Goal: Information Seeking & Learning: Learn about a topic

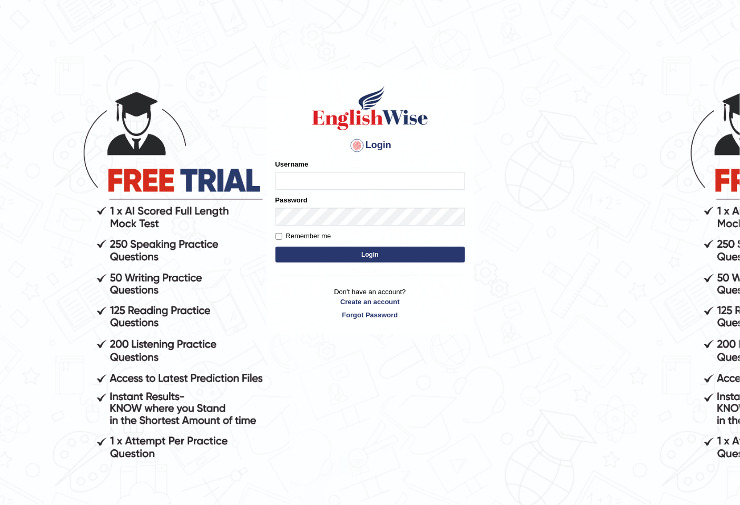
click at [411, 179] on input "Username" at bounding box center [371, 181] width 190 height 18
click at [385, 177] on input "Username" at bounding box center [371, 181] width 190 height 18
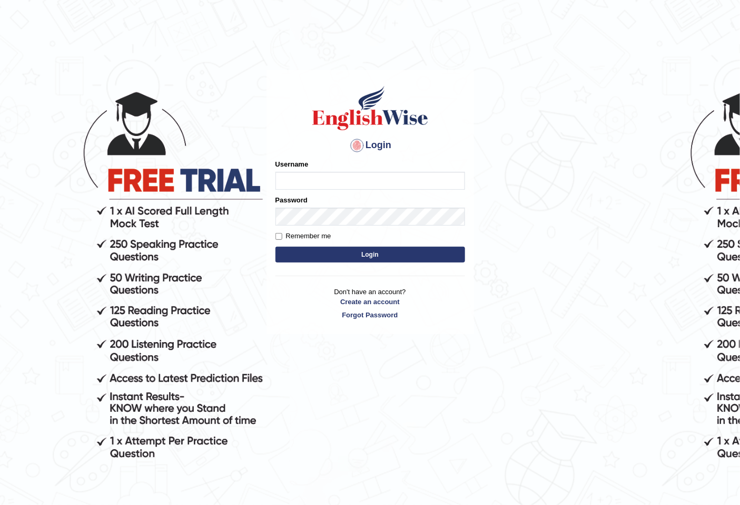
click at [385, 177] on input "Username" at bounding box center [371, 181] width 190 height 18
type input "seruwaia_parramatta"
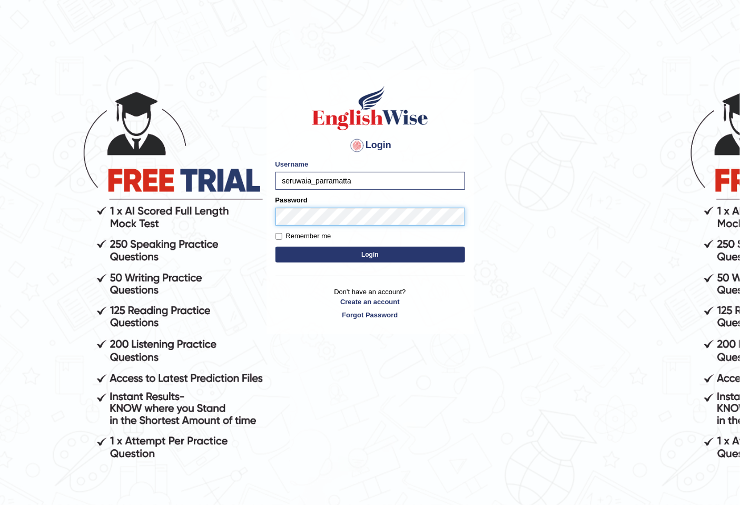
click at [276, 247] on button "Login" at bounding box center [371, 255] width 190 height 16
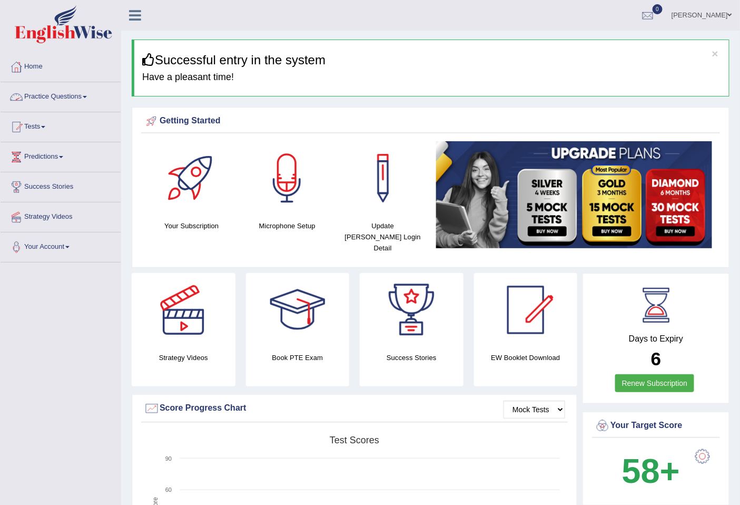
click at [62, 97] on link "Practice Questions" at bounding box center [61, 95] width 120 height 26
click at [73, 101] on link "Practice Questions" at bounding box center [61, 95] width 120 height 26
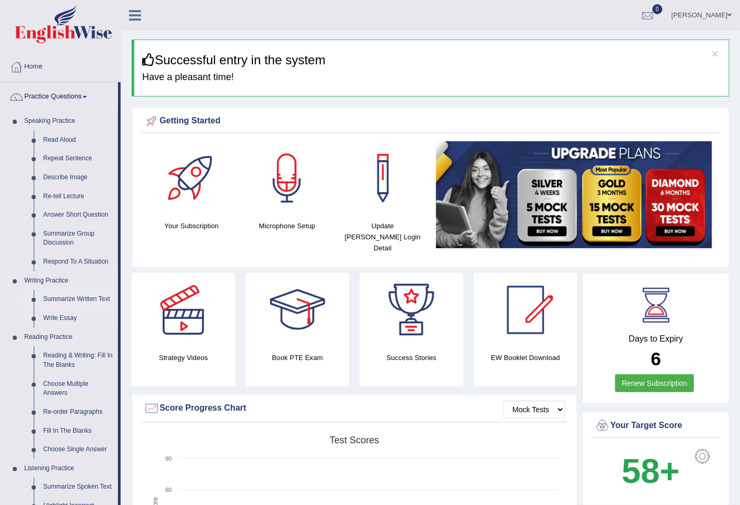
click at [86, 296] on link "Summarize Written Text" at bounding box center [78, 299] width 80 height 19
click at [86, 296] on ul "Summarize Written Text Write Essay" at bounding box center [68, 308] width 99 height 37
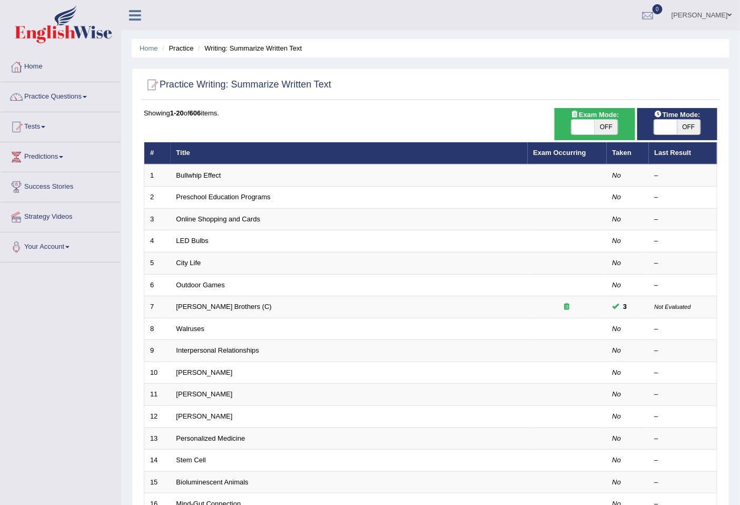
click at [596, 127] on span "OFF" at bounding box center [606, 127] width 23 height 15
checkbox input "true"
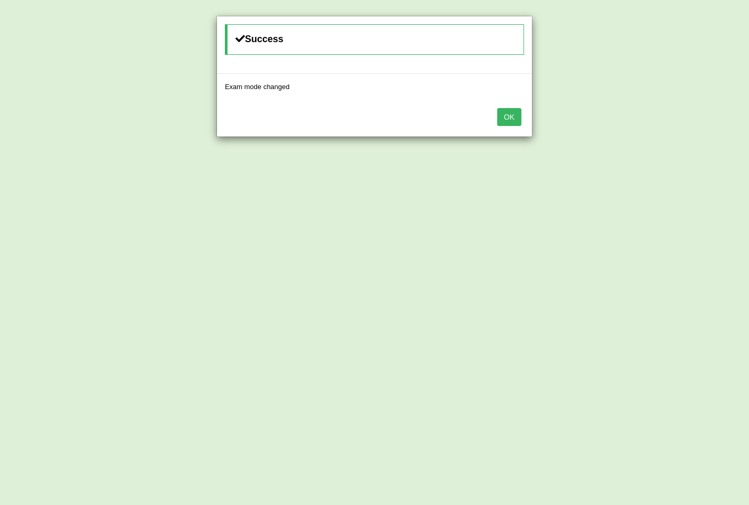
click at [513, 120] on button "OK" at bounding box center [509, 117] width 24 height 18
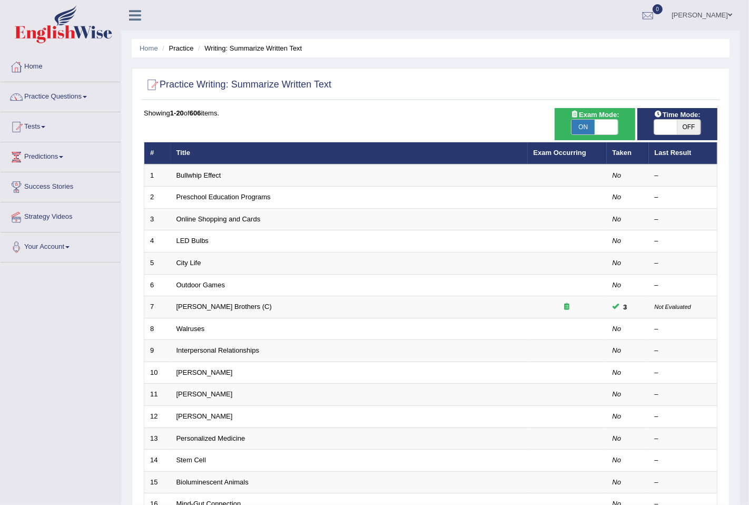
click at [513, 106] on div "OK" at bounding box center [374, 87] width 315 height 37
click at [513, 120] on div "Success Exam mode changed OK" at bounding box center [374, 252] width 749 height 505
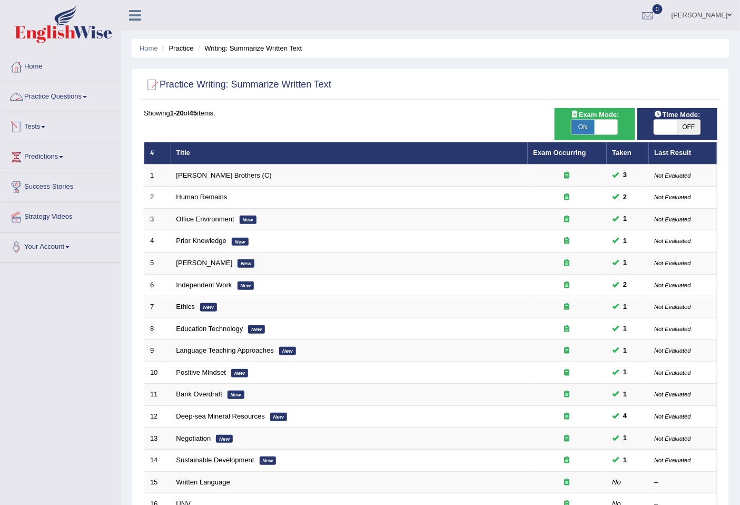
click at [82, 95] on link "Practice Questions" at bounding box center [61, 95] width 120 height 26
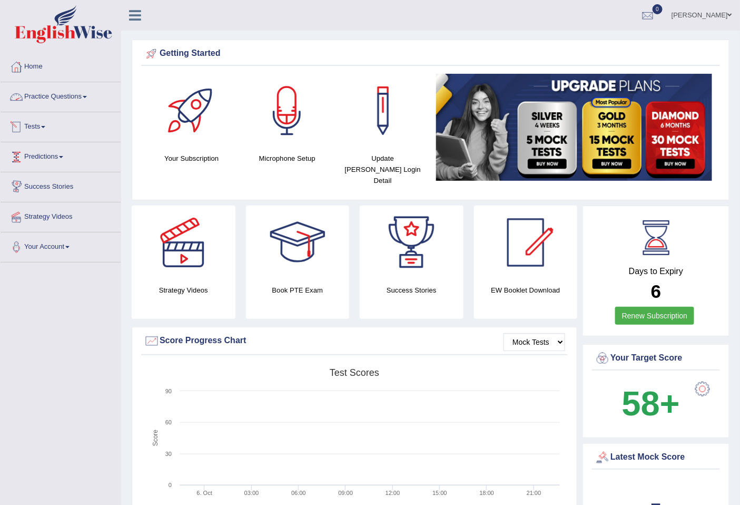
click at [53, 101] on link "Practice Questions" at bounding box center [61, 95] width 120 height 26
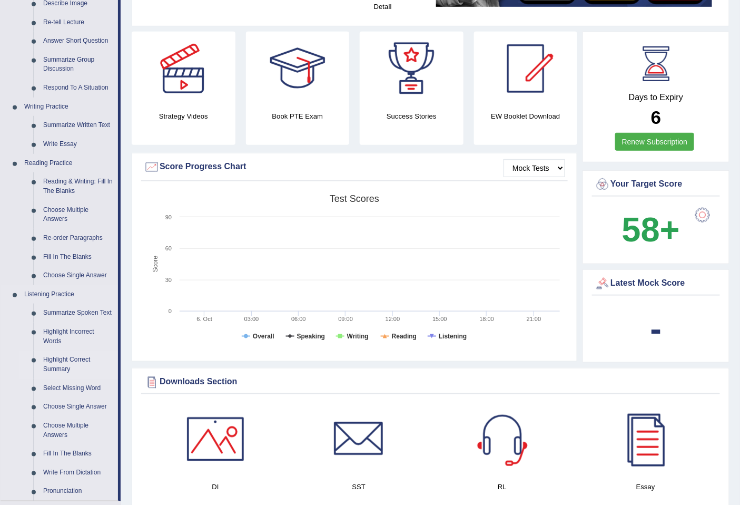
scroll to position [117, 0]
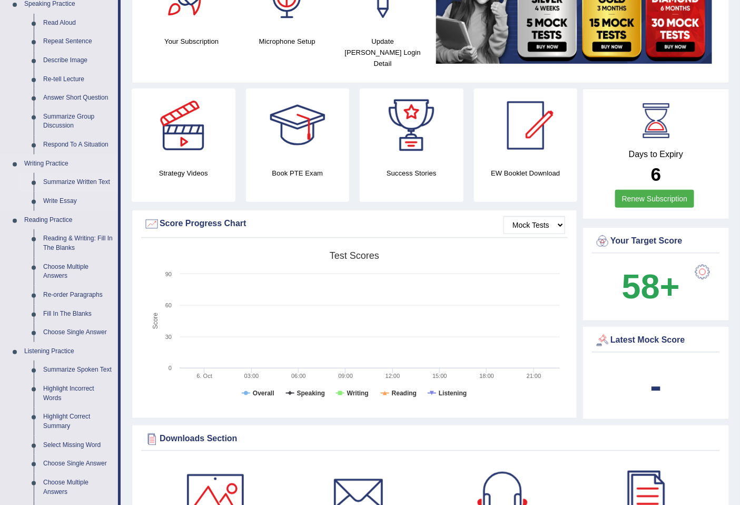
click at [86, 180] on link "Summarize Written Text" at bounding box center [78, 182] width 80 height 19
click at [86, 180] on ul "Speaking Practice Read Aloud Repeat Sentence Describe Image Re-tell Lecture Ans…" at bounding box center [59, 276] width 117 height 563
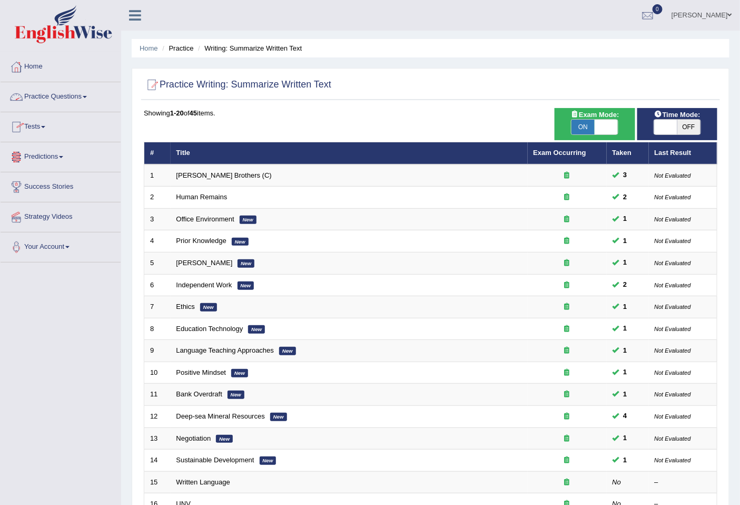
click at [76, 96] on link "Practice Questions" at bounding box center [61, 95] width 120 height 26
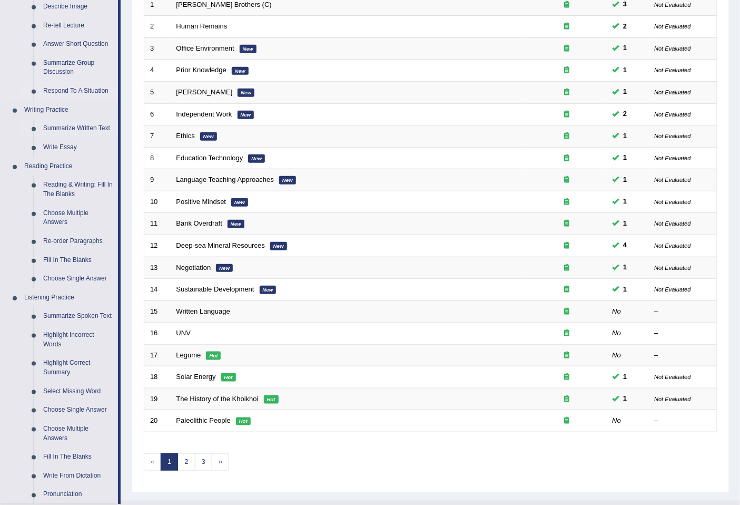
scroll to position [175, 0]
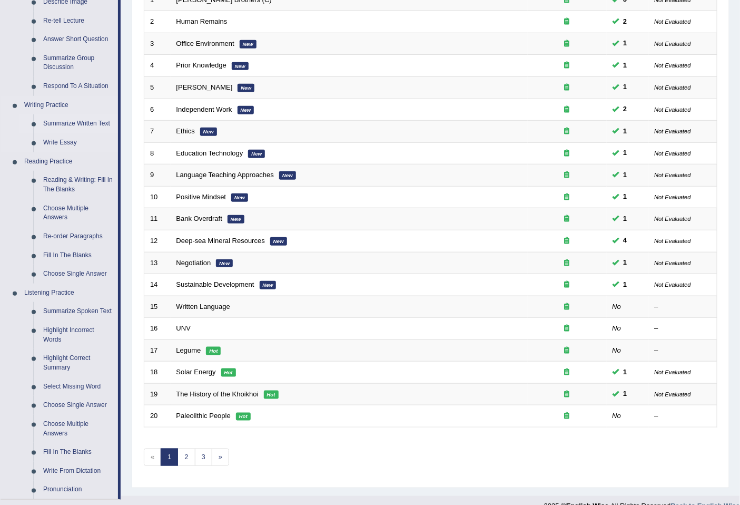
click at [76, 120] on link "Summarize Written Text" at bounding box center [78, 123] width 80 height 19
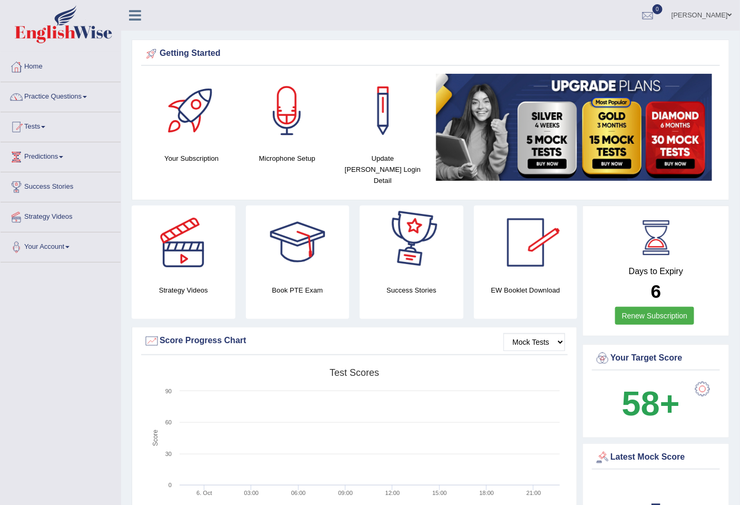
click at [75, 98] on link "Practice Questions" at bounding box center [61, 95] width 120 height 26
click at [75, 98] on link "Practice Questions" at bounding box center [59, 95] width 117 height 26
click at [85, 96] on link "Practice Questions" at bounding box center [61, 95] width 120 height 26
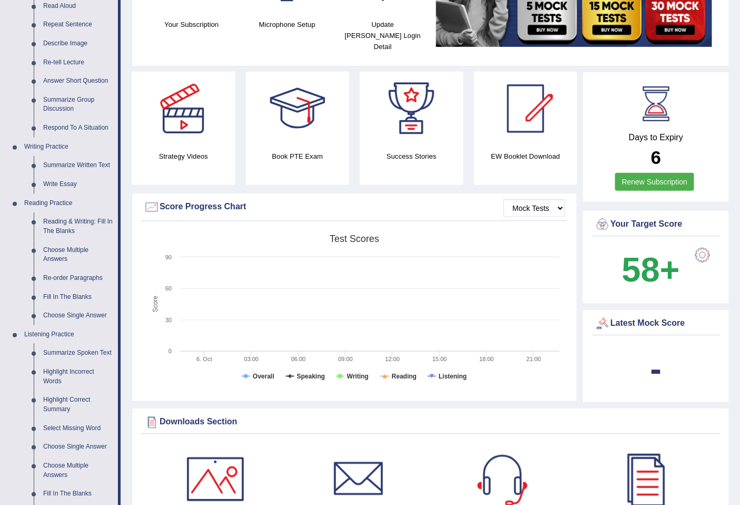
scroll to position [117, 0]
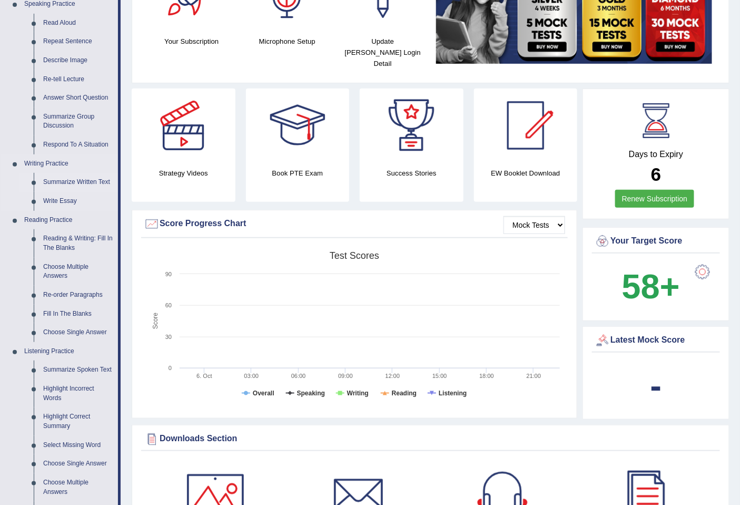
click at [83, 177] on link "Summarize Written Text" at bounding box center [78, 182] width 80 height 19
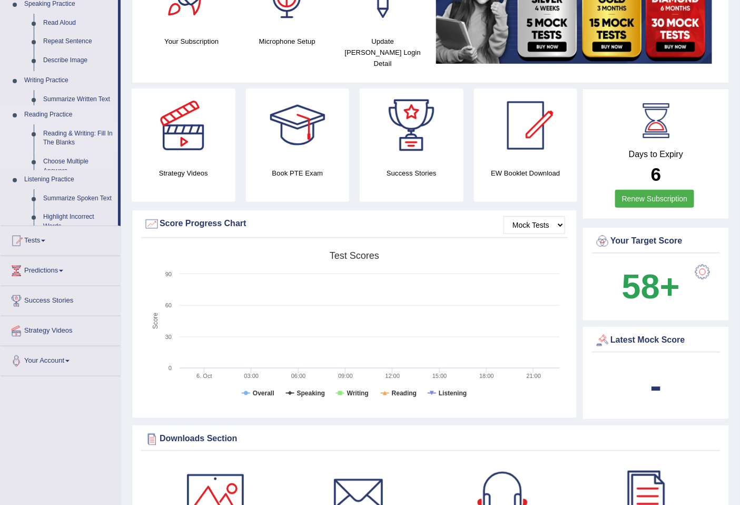
click at [83, 177] on ul "Speaking Practice Read Aloud Repeat Sentence Describe Image Re-tell Lecture Ans…" at bounding box center [59, 110] width 117 height 231
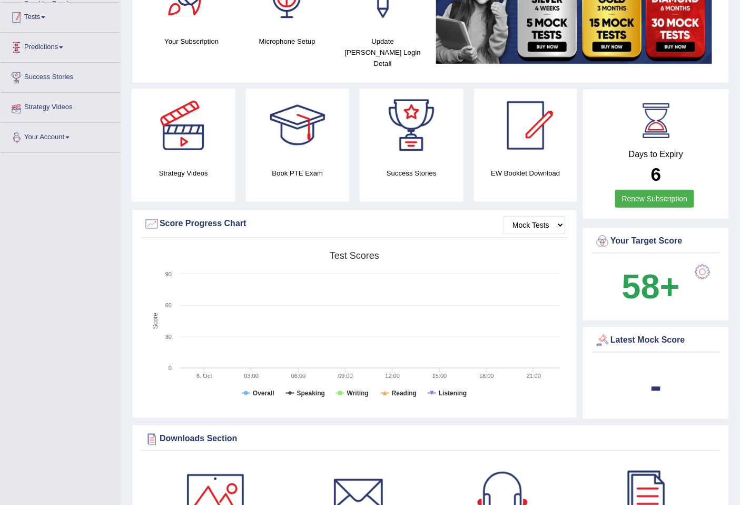
scroll to position [187, 0]
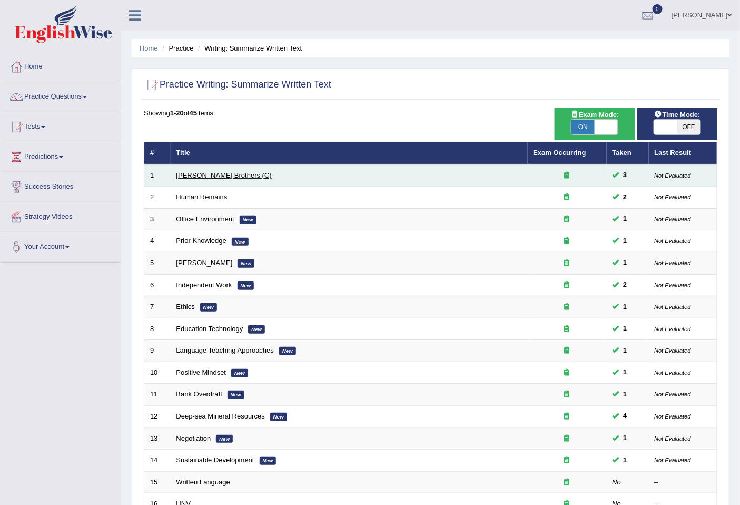
click at [199, 172] on link "Wright Brothers (C)" at bounding box center [224, 175] width 95 height 8
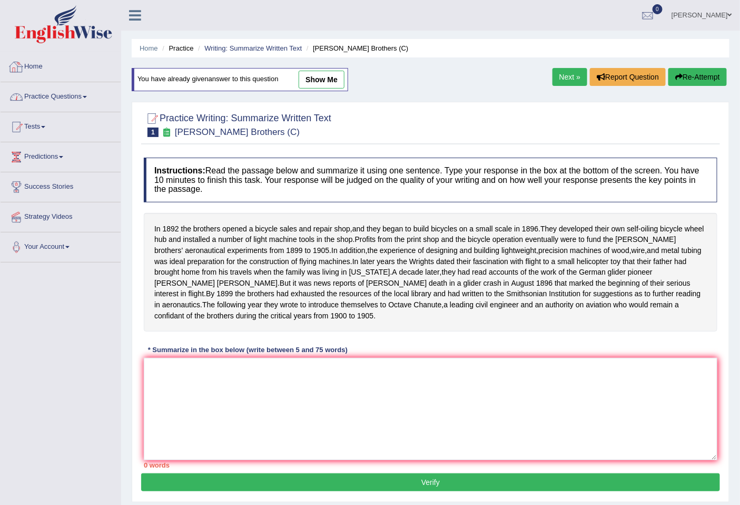
click at [61, 99] on link "Practice Questions" at bounding box center [61, 95] width 120 height 26
click at [61, 99] on link "Practice Questions" at bounding box center [59, 95] width 117 height 26
click at [70, 95] on link "Practice Questions" at bounding box center [61, 95] width 120 height 26
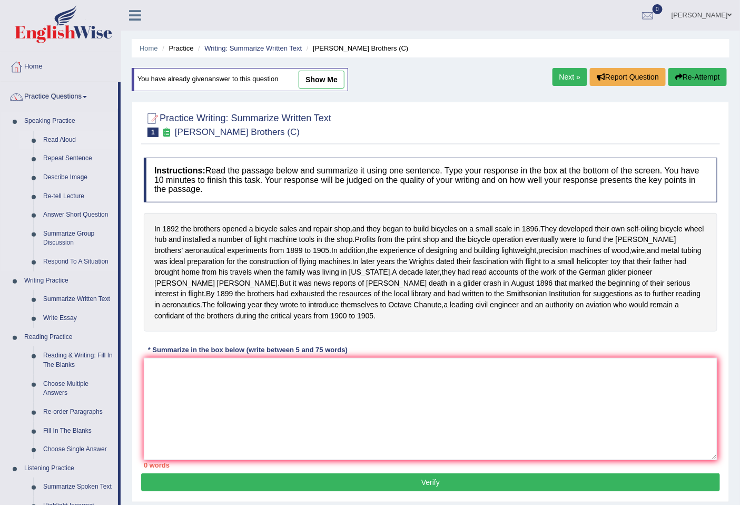
click at [61, 133] on link "Read Aloud" at bounding box center [78, 140] width 80 height 19
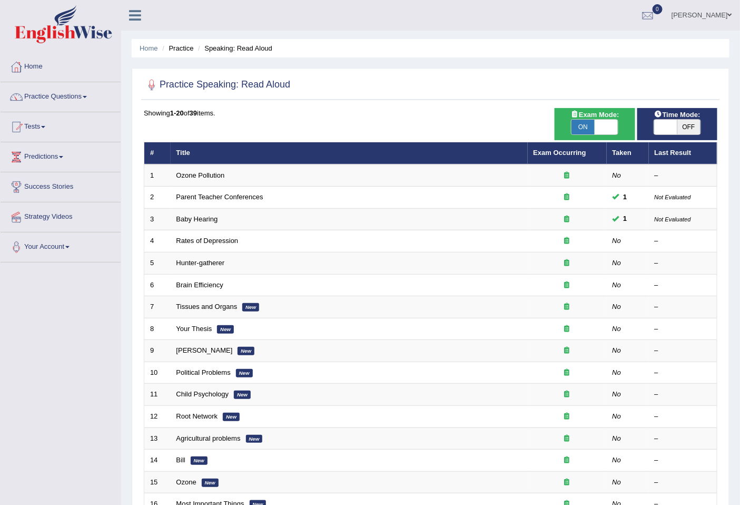
click at [724, 17] on link "[PERSON_NAME]" at bounding box center [702, 13] width 76 height 27
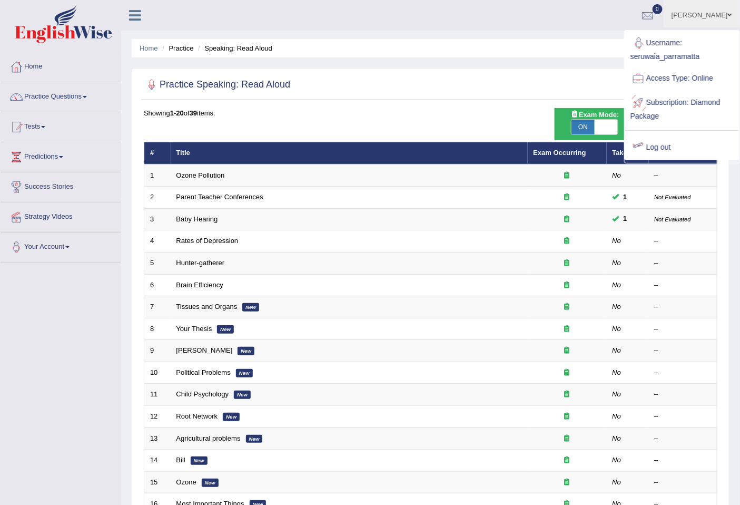
click at [665, 141] on link "Log out" at bounding box center [682, 147] width 114 height 24
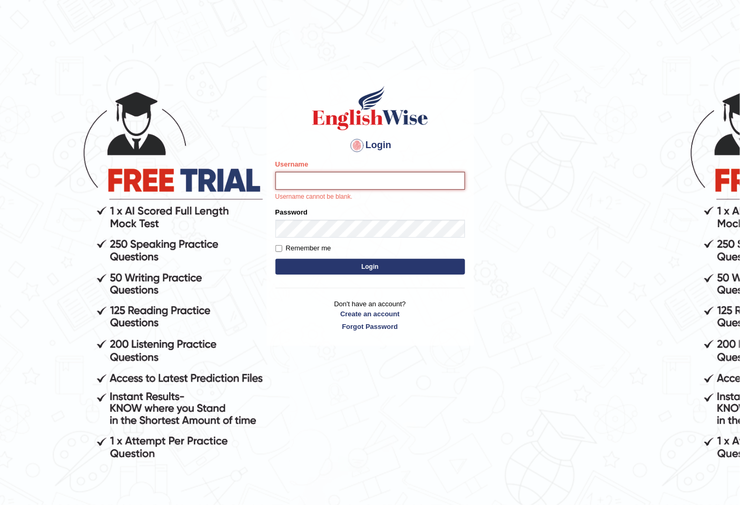
click at [329, 187] on input "Username" at bounding box center [371, 181] width 190 height 18
type input "seruwaia_parramatta"
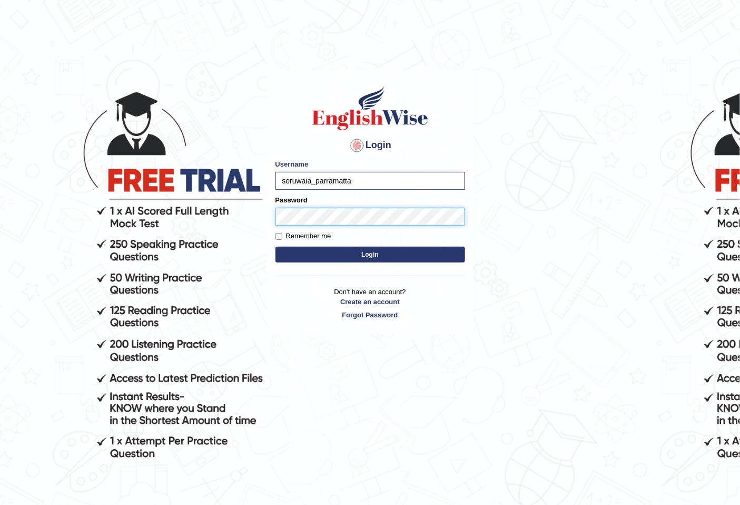
click at [276, 247] on button "Login" at bounding box center [371, 255] width 190 height 16
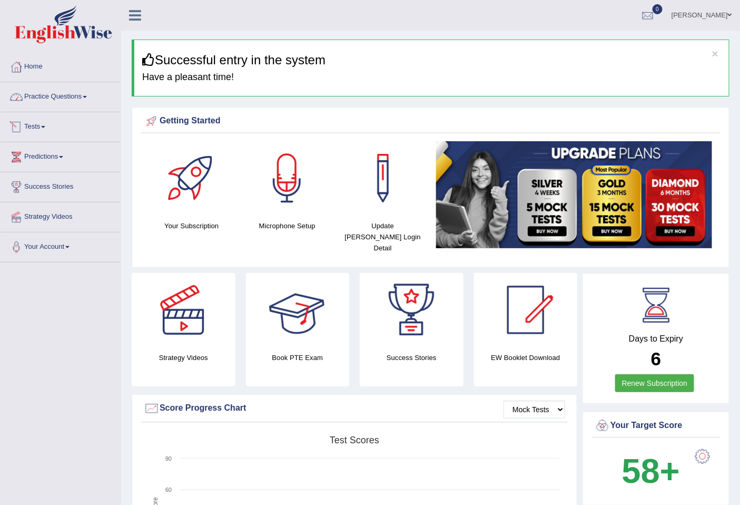
click at [42, 103] on link "Practice Questions" at bounding box center [61, 95] width 120 height 26
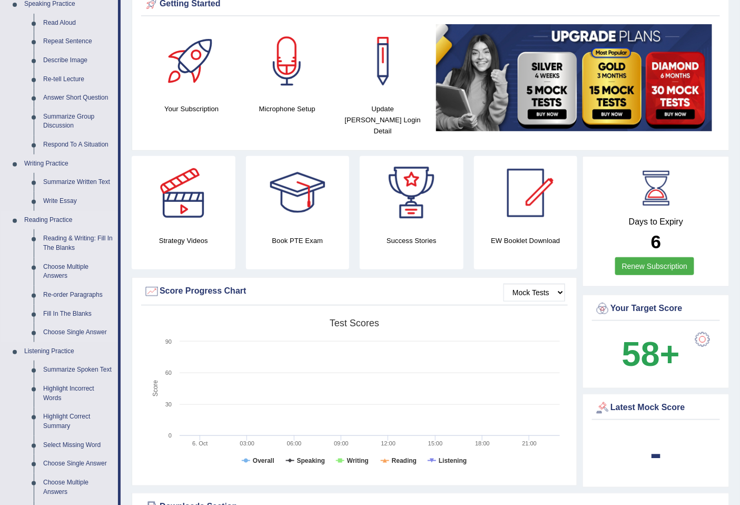
scroll to position [58, 0]
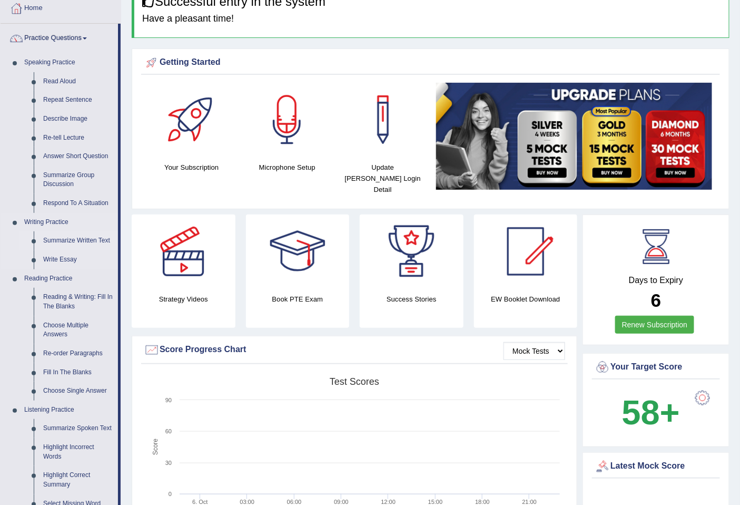
click at [75, 239] on link "Summarize Written Text" at bounding box center [78, 240] width 80 height 19
click at [75, 250] on link "Write Essay" at bounding box center [78, 259] width 80 height 19
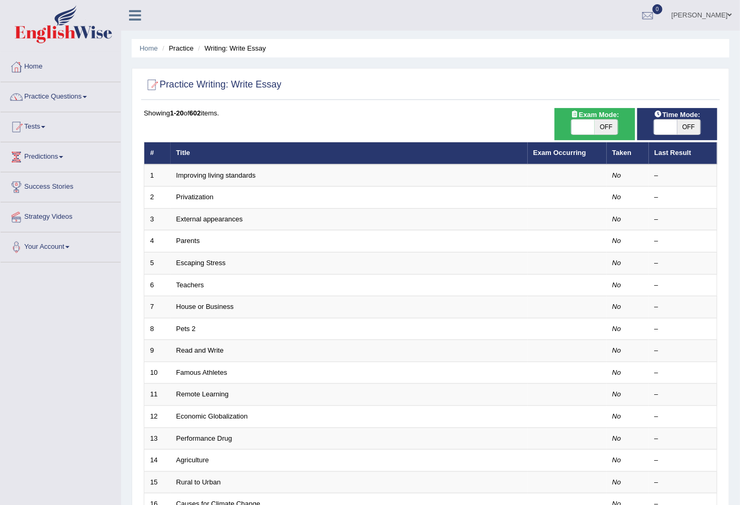
click at [605, 129] on span "OFF" at bounding box center [606, 127] width 23 height 15
checkbox input "true"
click at [618, 129] on span "OFF" at bounding box center [629, 127] width 23 height 15
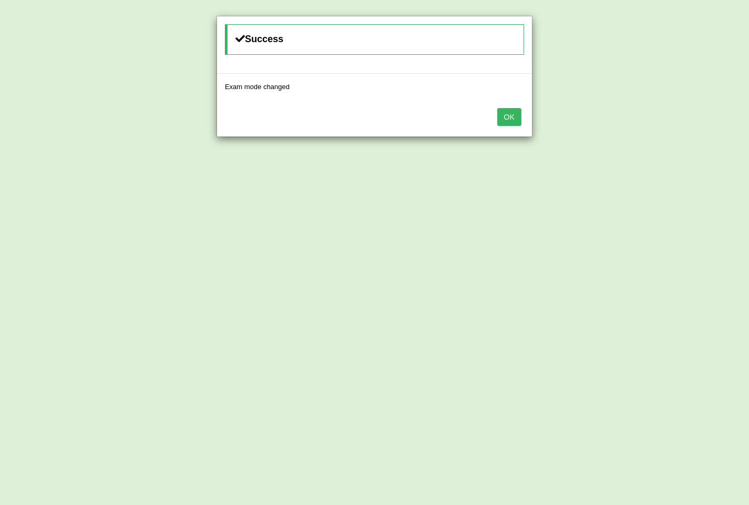
click at [512, 117] on button "OK" at bounding box center [509, 117] width 24 height 18
drag, startPoint x: 512, startPoint y: 117, endPoint x: 360, endPoint y: 79, distance: 155.9
click at [512, 117] on div "OK" at bounding box center [374, 118] width 315 height 37
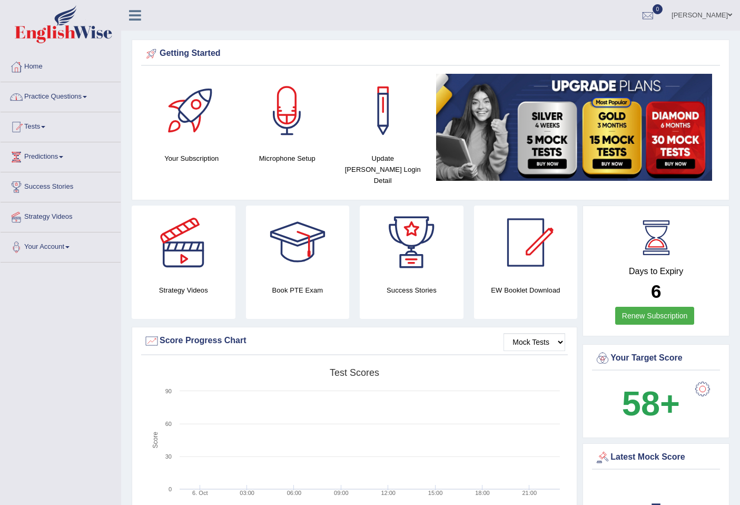
scroll to position [58, 0]
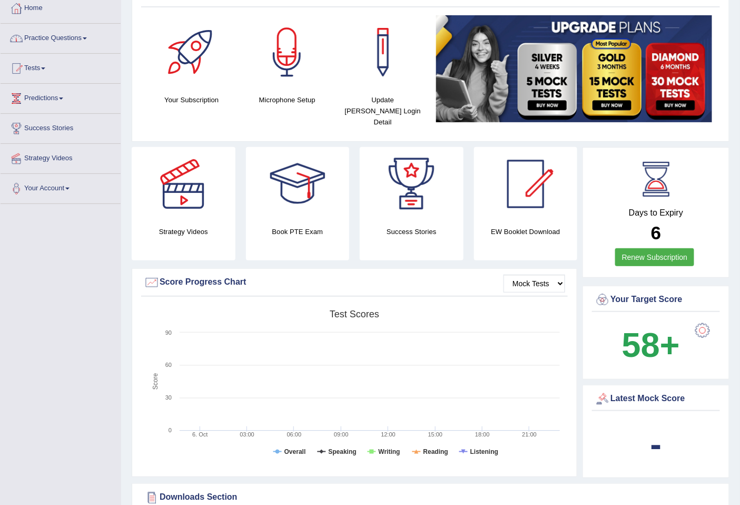
click at [49, 34] on link "Practice Questions" at bounding box center [61, 37] width 120 height 26
click at [60, 32] on link "Practice Questions" at bounding box center [61, 37] width 120 height 26
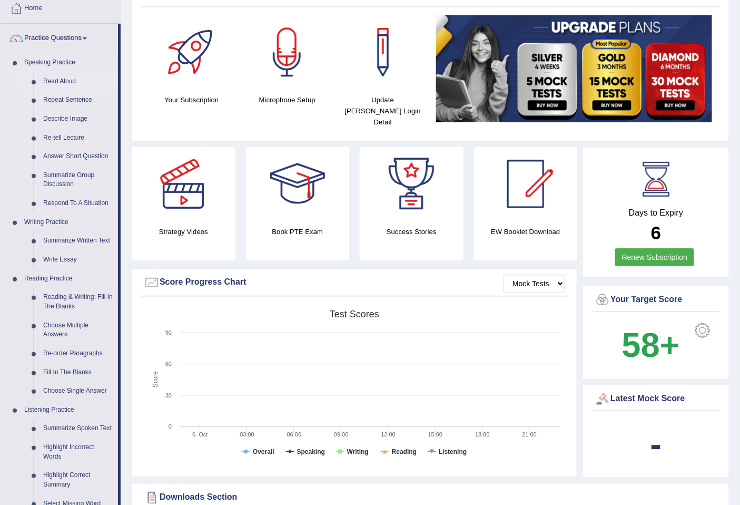
click at [48, 77] on link "Read Aloud" at bounding box center [78, 81] width 80 height 19
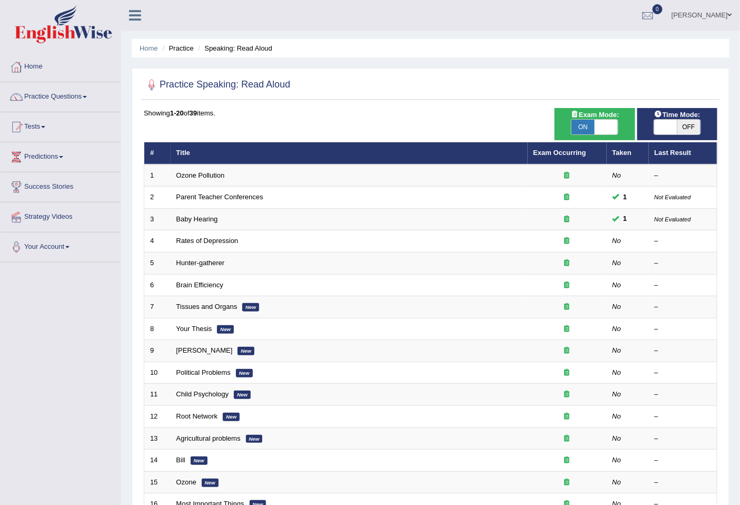
click at [681, 125] on span "OFF" at bounding box center [689, 127] width 23 height 15
checkbox input "true"
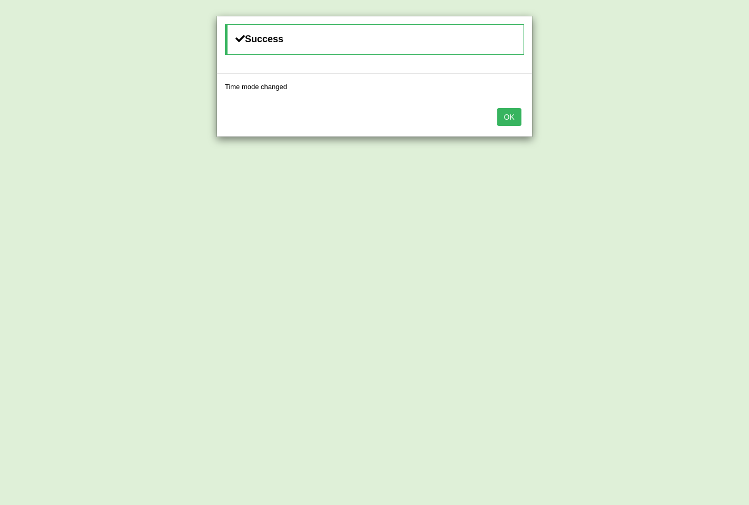
click at [507, 123] on button "OK" at bounding box center [509, 117] width 24 height 18
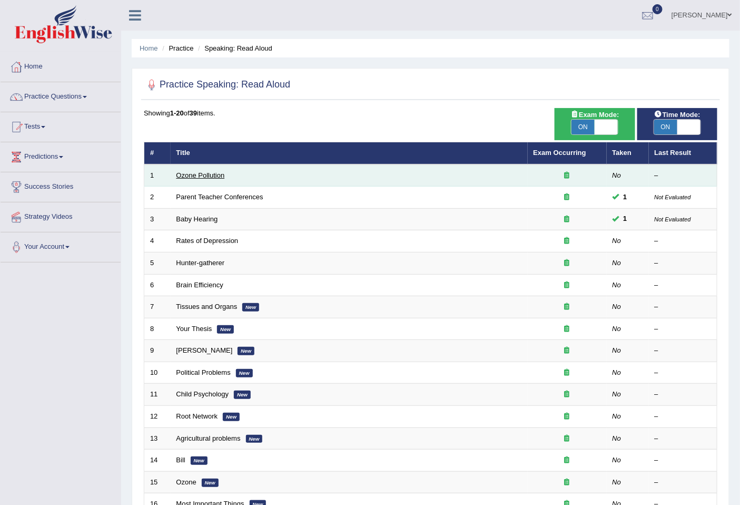
click at [209, 171] on link "Ozone Pollution" at bounding box center [201, 175] width 48 height 8
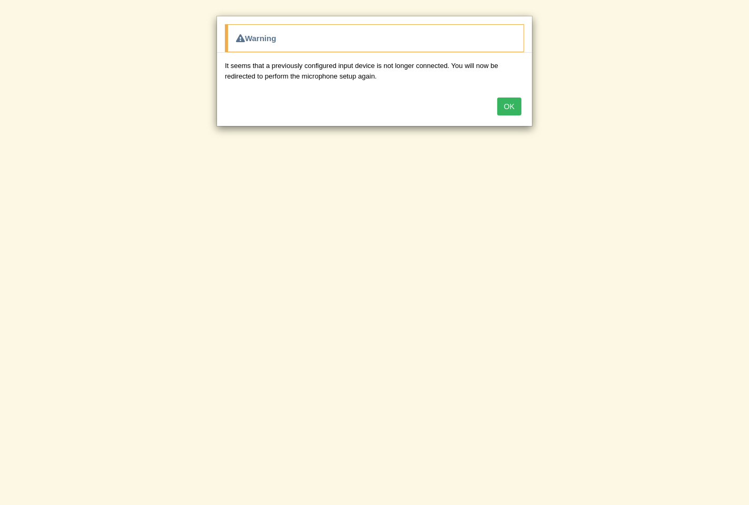
click at [511, 104] on button "OK" at bounding box center [509, 106] width 24 height 18
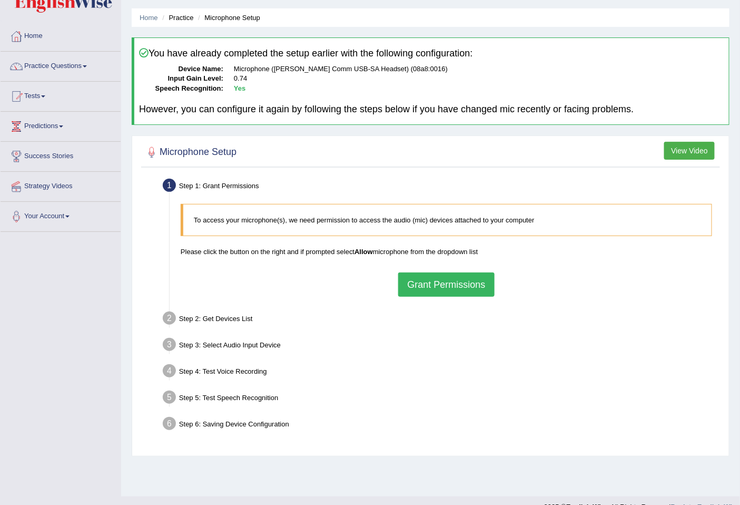
scroll to position [48, 0]
